Goal: Task Accomplishment & Management: Manage account settings

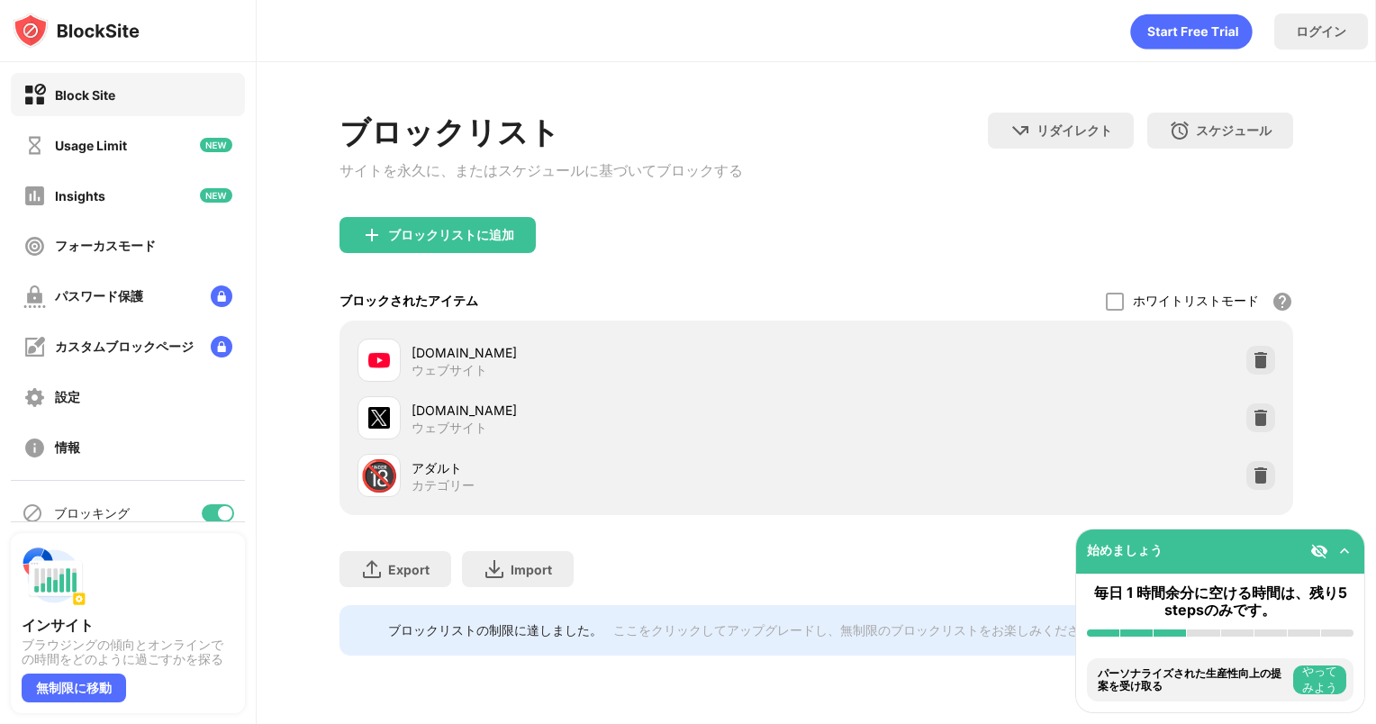
click at [437, 414] on div "[DOMAIN_NAME]" at bounding box center [614, 410] width 405 height 19
click at [407, 411] on div "x.com ウェブサイト" at bounding box center [586, 417] width 459 height 43
click at [396, 422] on div at bounding box center [378, 417] width 43 height 43
click at [1254, 419] on img at bounding box center [1261, 418] width 18 height 18
